Goal: Task Accomplishment & Management: Manage account settings

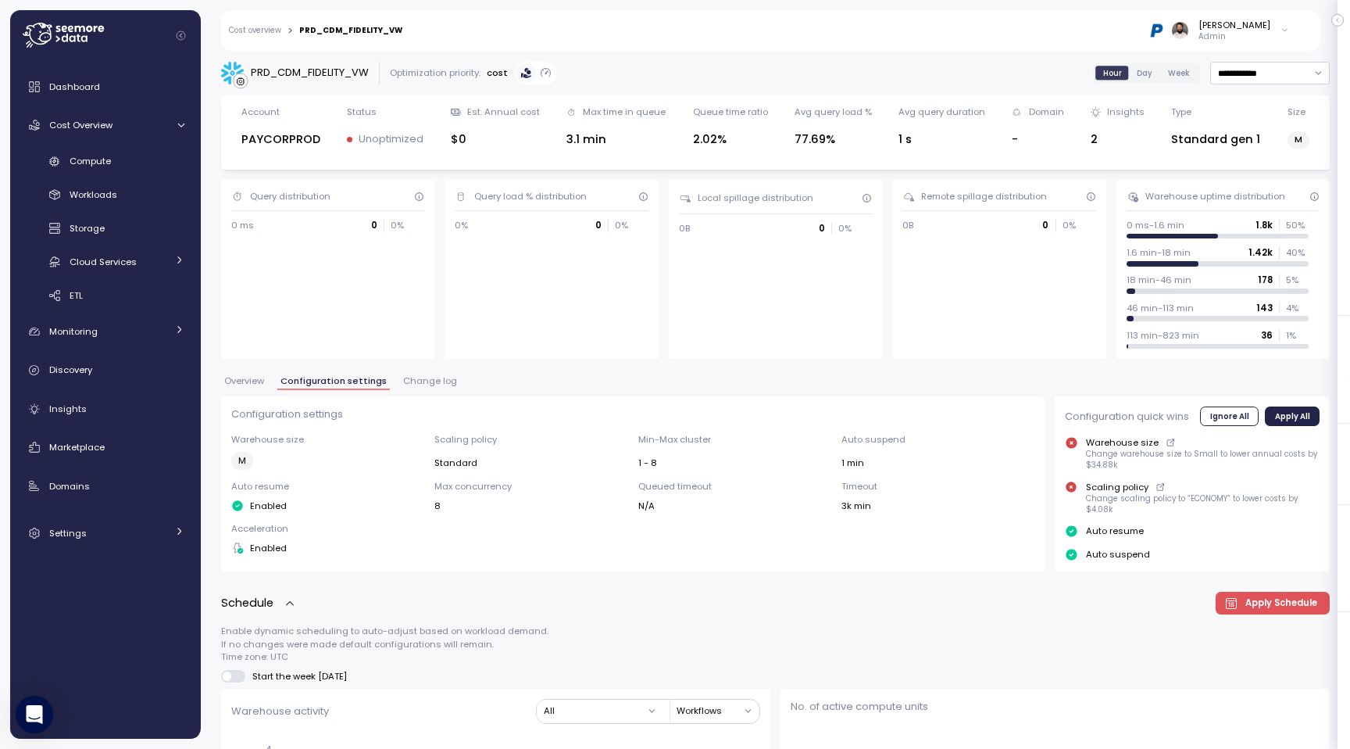
scroll to position [1041, 0]
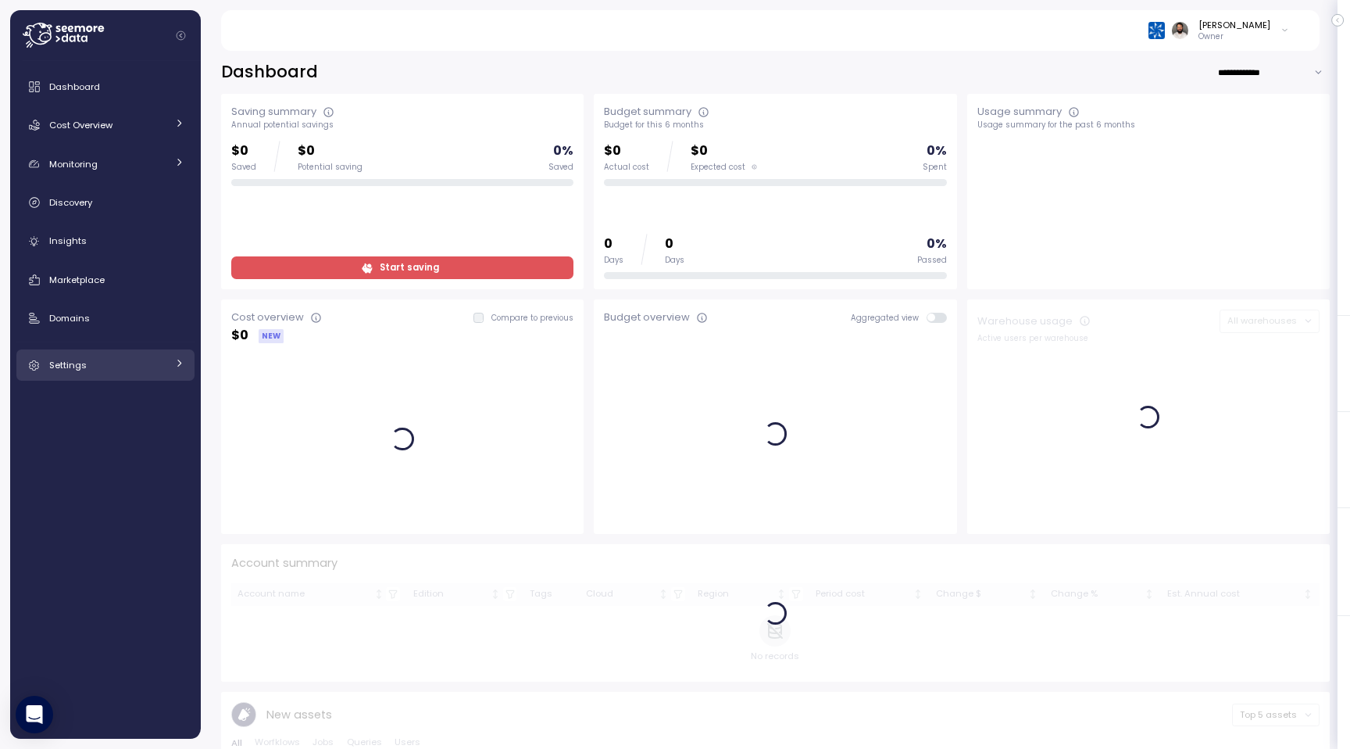
click at [156, 362] on div "Settings" at bounding box center [107, 365] width 117 height 16
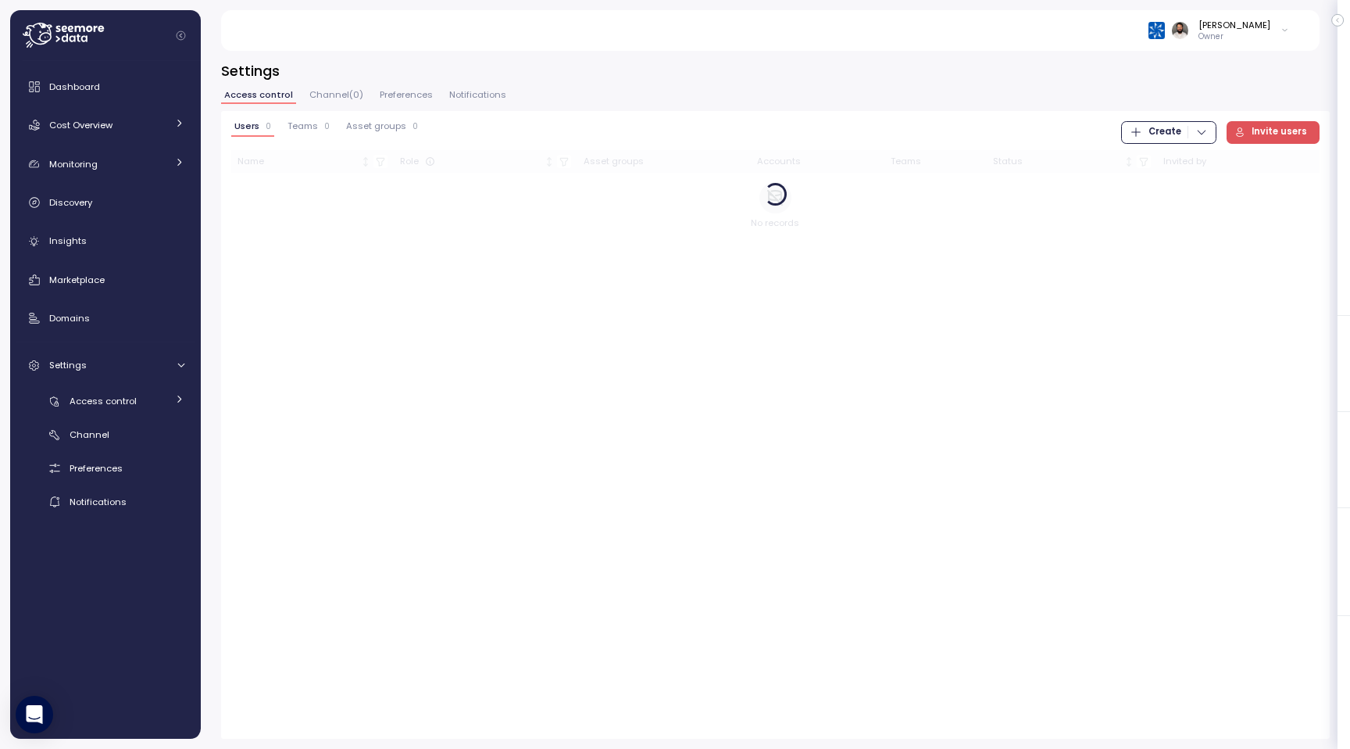
click at [167, 420] on div "Access control Users Teams Asset Groups Channel Preferences Notifications" at bounding box center [105, 451] width 178 height 127
click at [168, 399] on link "Access control" at bounding box center [105, 401] width 178 height 26
click at [1272, 135] on span "Invite users" at bounding box center [1279, 132] width 55 height 21
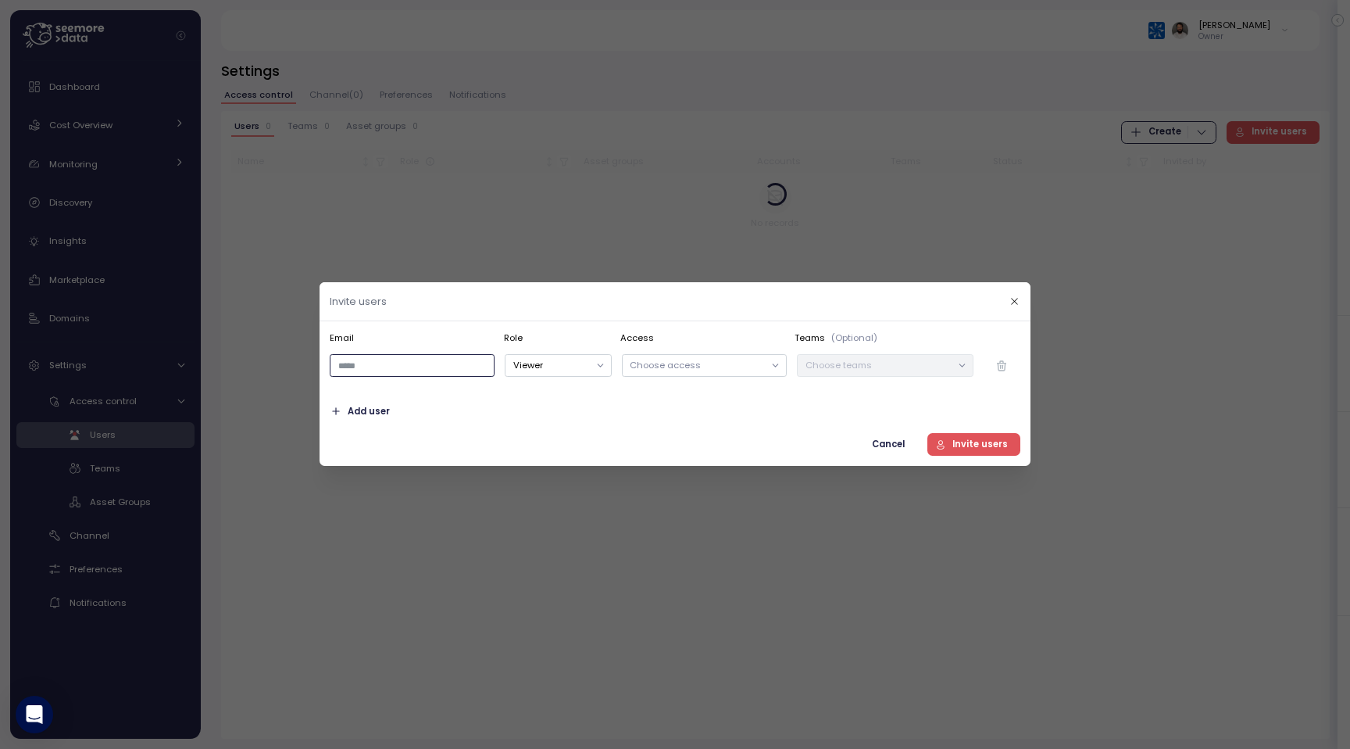
click at [360, 368] on input "email" at bounding box center [412, 366] width 165 height 23
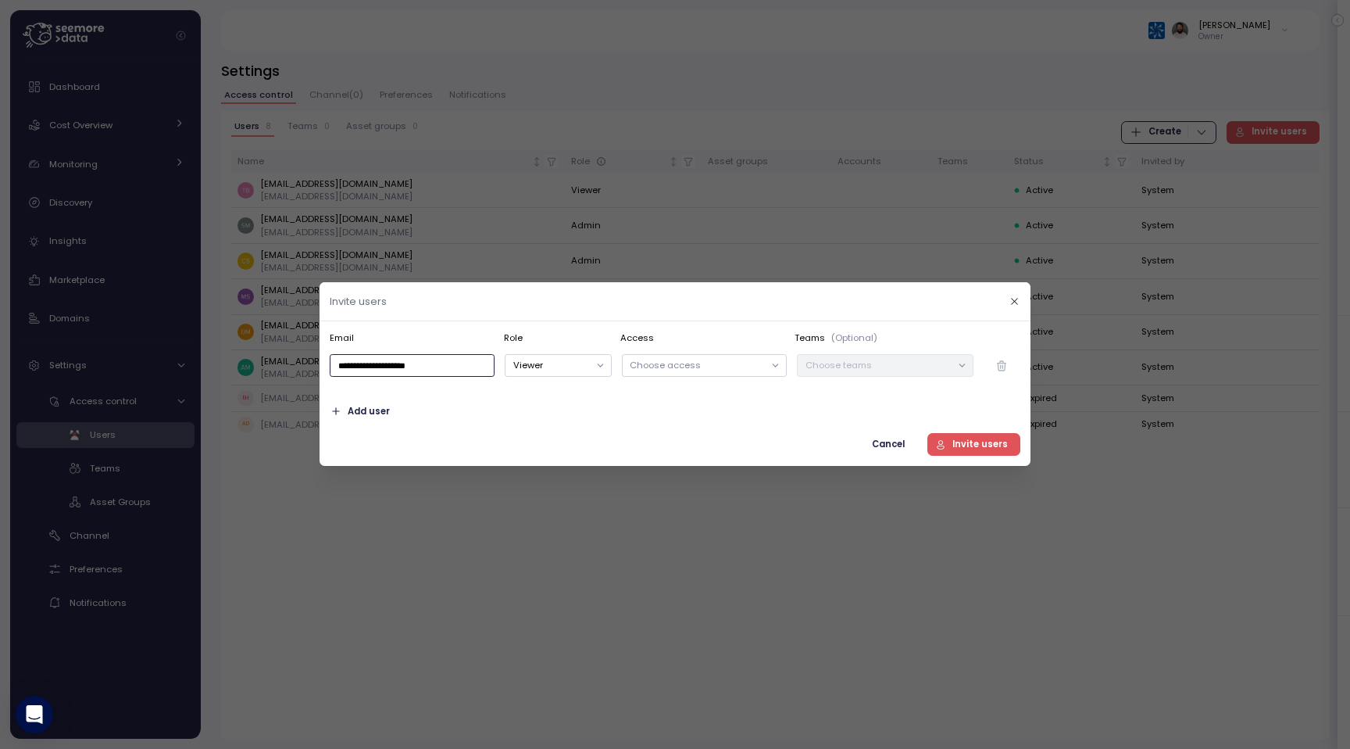
type input "**********"
click at [928, 433] on button "Invite users" at bounding box center [975, 444] width 94 height 23
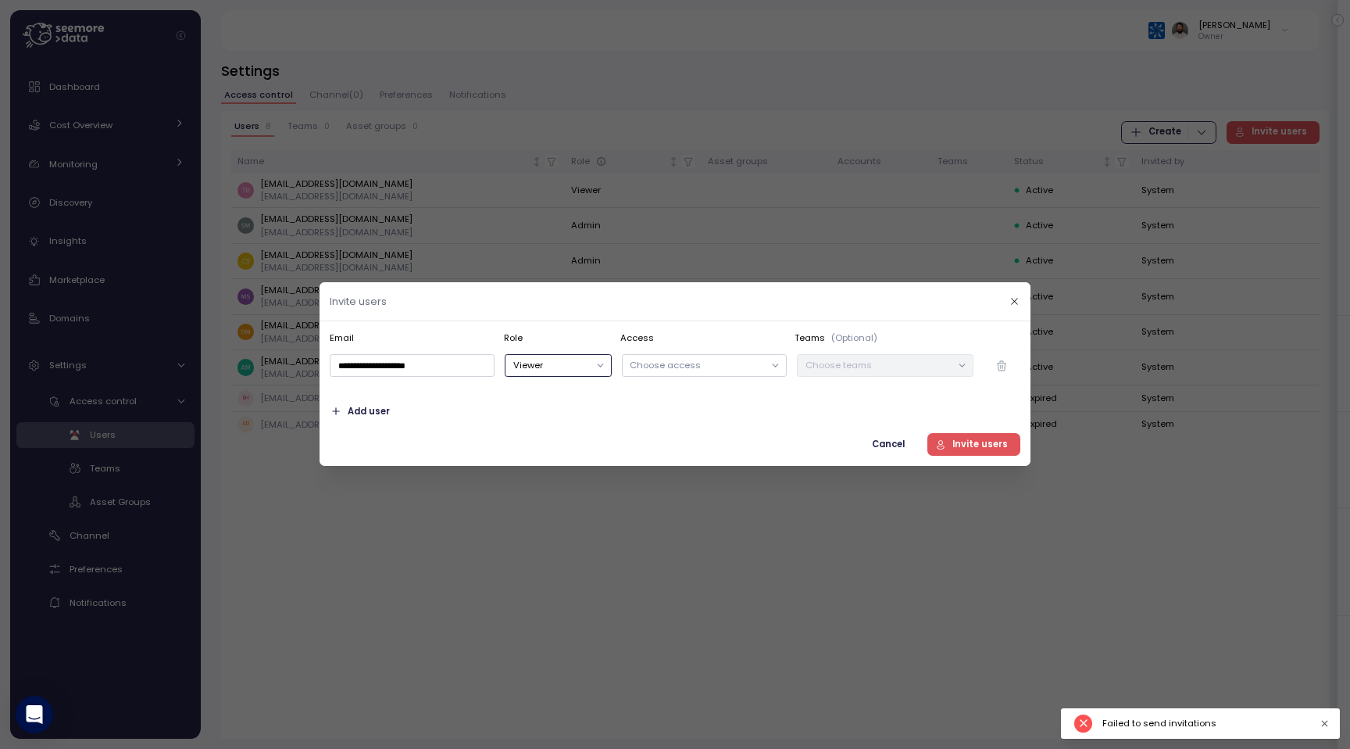
click at [546, 370] on button "Viewer" at bounding box center [558, 366] width 106 height 23
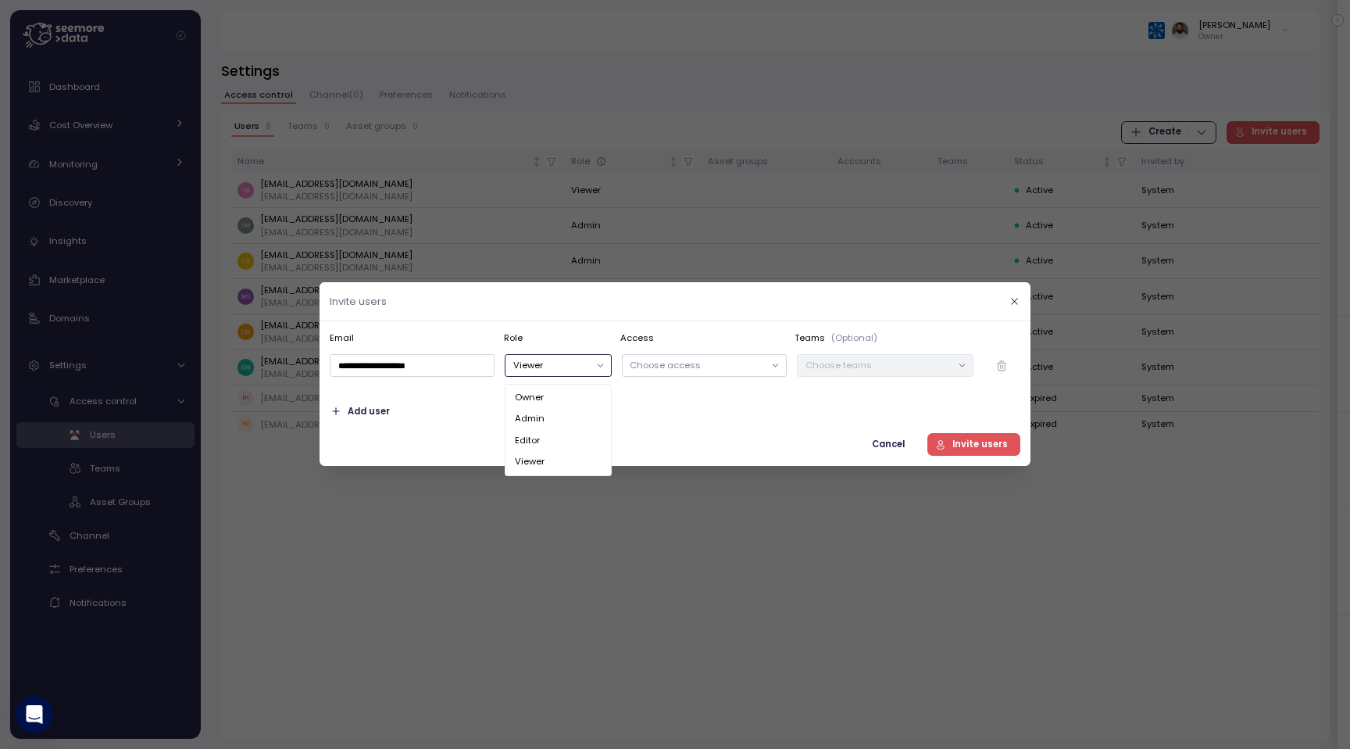
click at [557, 422] on div "Admin" at bounding box center [559, 418] width 100 height 21
click at [563, 363] on button "Admin" at bounding box center [558, 366] width 106 height 23
click at [779, 374] on div at bounding box center [776, 366] width 22 height 22
click at [761, 374] on div "Choose access" at bounding box center [704, 366] width 165 height 23
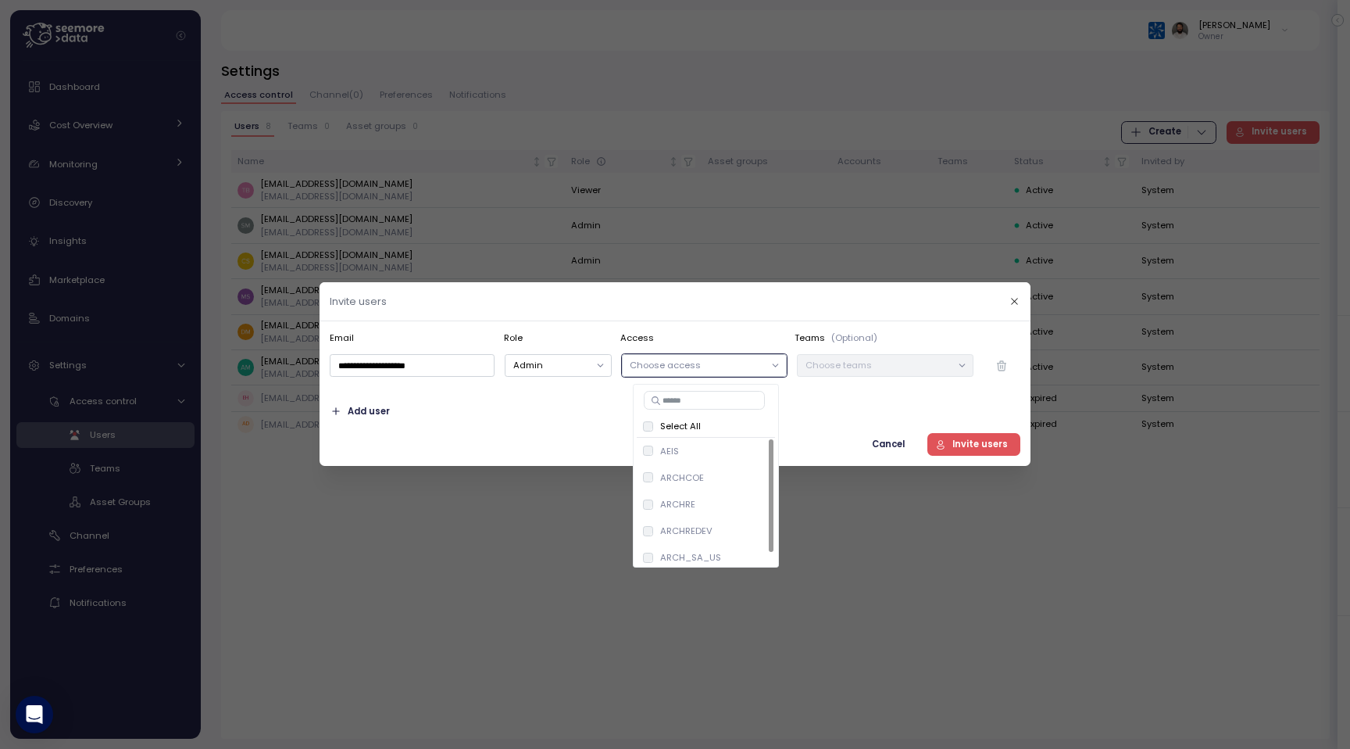
click at [637, 428] on div "Select All" at bounding box center [706, 426] width 139 height 20
click at [975, 443] on span "Invite users" at bounding box center [980, 444] width 55 height 21
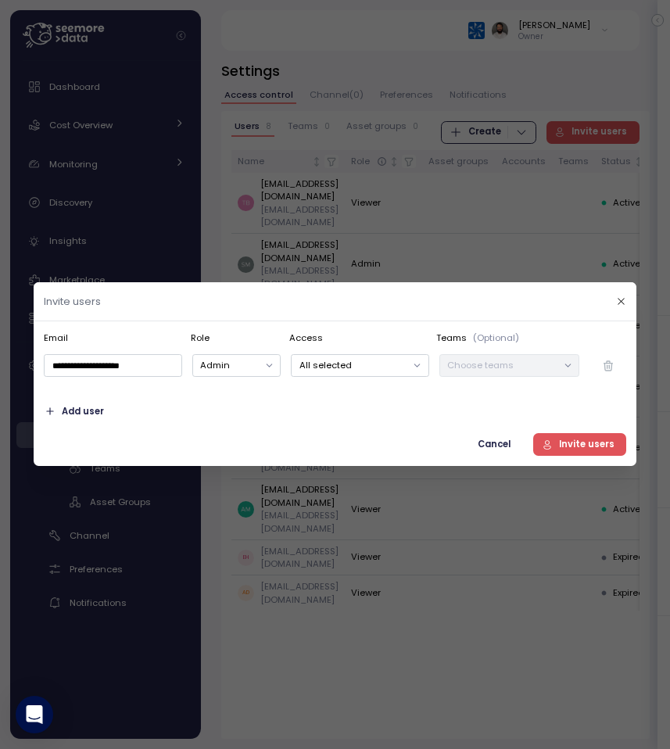
click at [611, 444] on span "Invite users" at bounding box center [586, 444] width 55 height 21
click at [621, 305] on icon "button" at bounding box center [620, 301] width 10 height 10
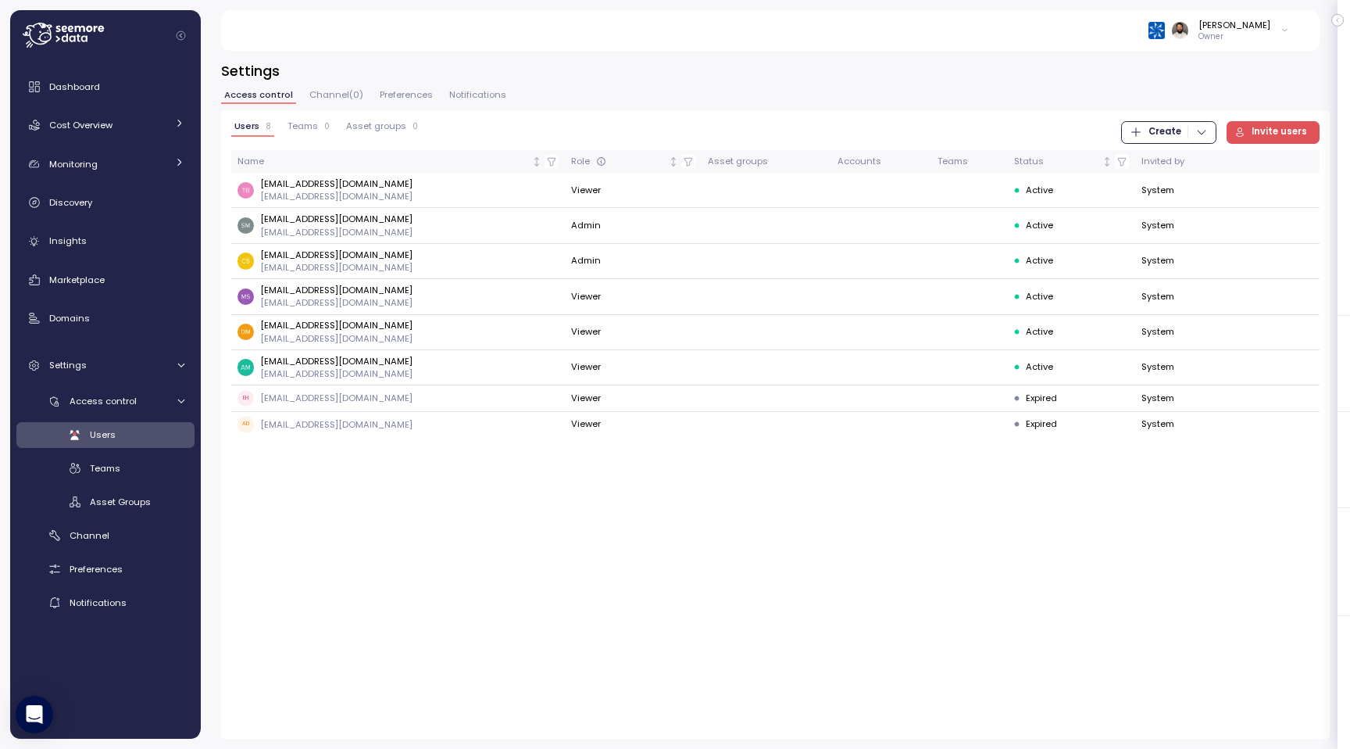
click at [427, 93] on span "Preferences" at bounding box center [406, 95] width 53 height 9
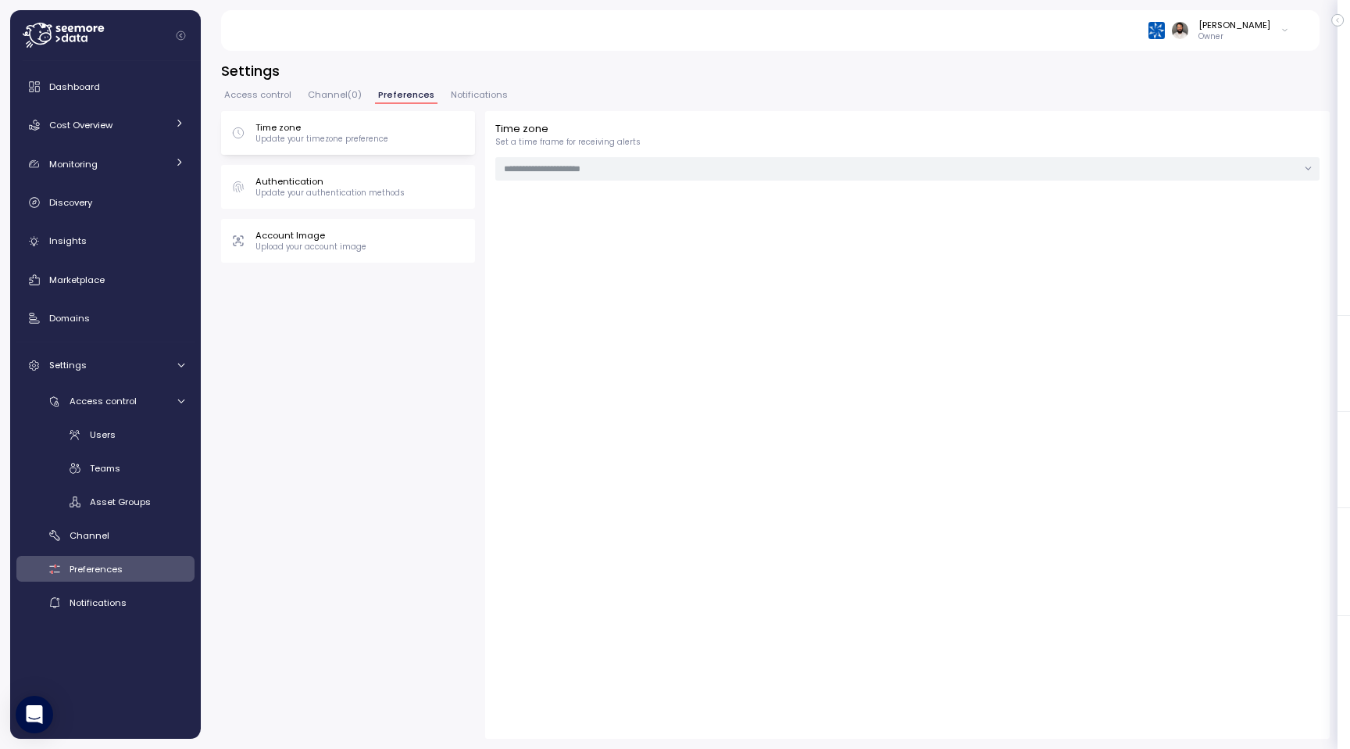
type input "***"
click at [144, 542] on div "Channel" at bounding box center [127, 536] width 115 height 16
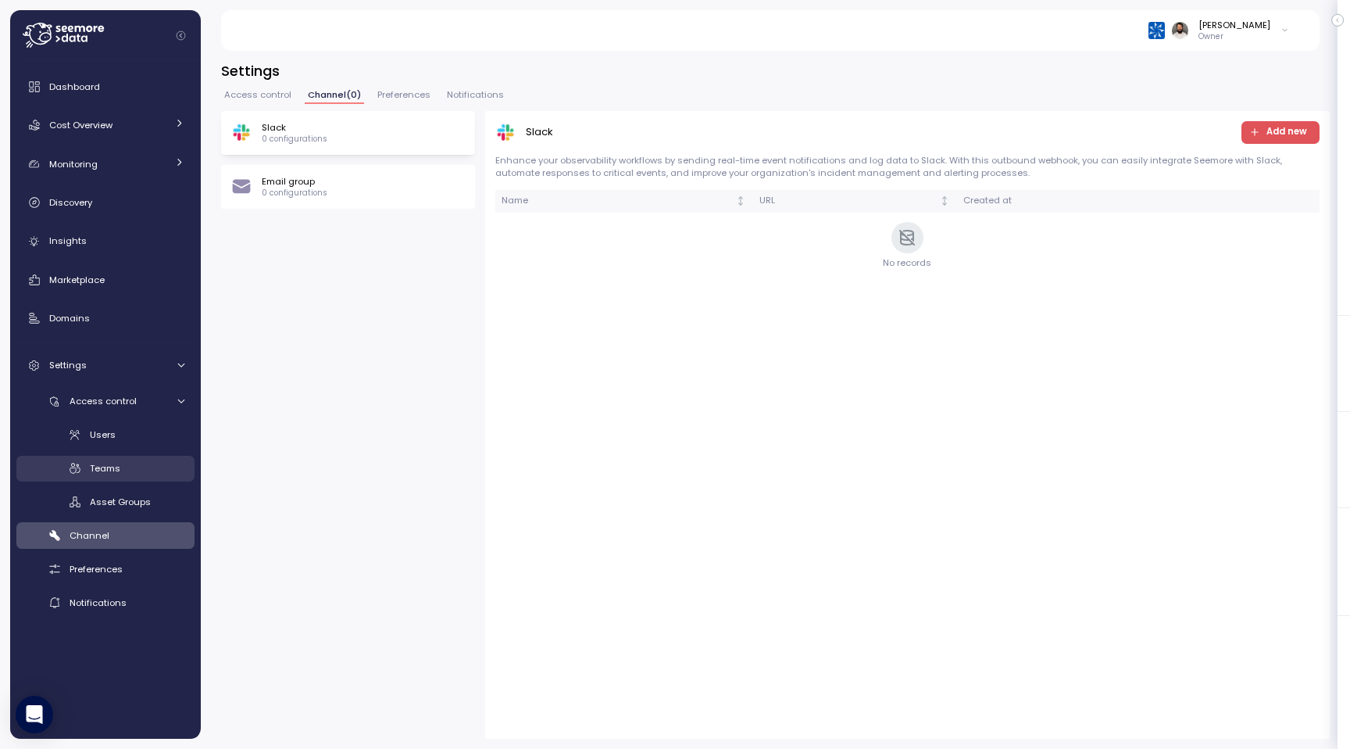
click at [146, 465] on div "Teams" at bounding box center [137, 468] width 95 height 16
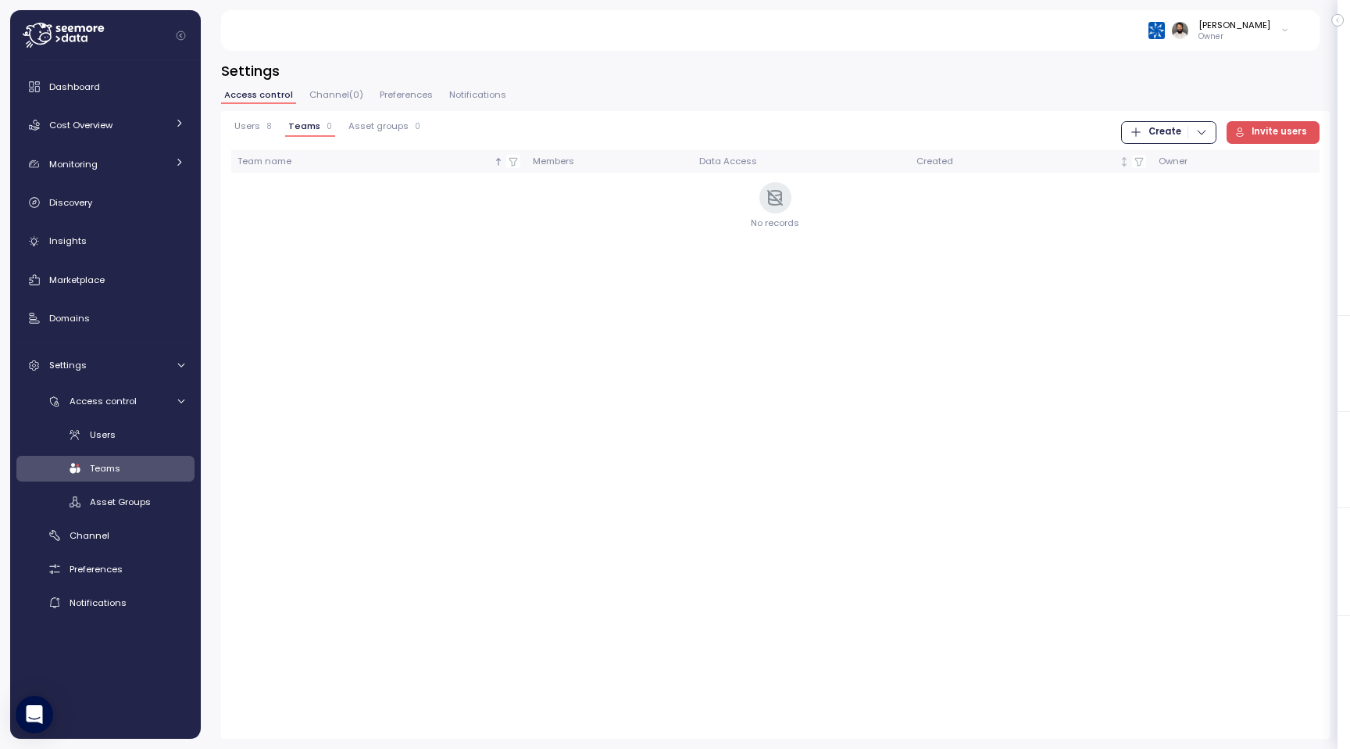
click at [1172, 124] on span "Create" at bounding box center [1165, 132] width 33 height 21
click at [1173, 159] on div "Team" at bounding box center [1184, 164] width 55 height 14
